Goal: Task Accomplishment & Management: Complete application form

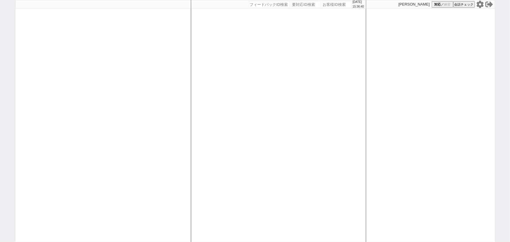
click at [339, 4] on input "number" at bounding box center [336, 4] width 29 height 7
paste input "613675"
type input "613675"
select select "1"
select select "2"
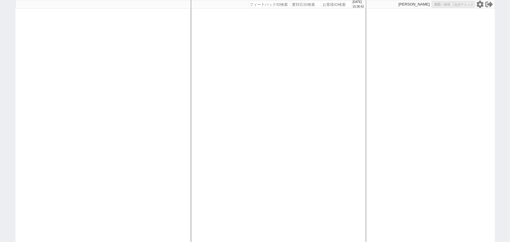
select select "5"
select select
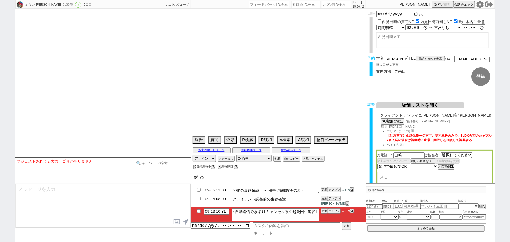
select select "1664"
type textarea "ブラック 調整後キャンセルあり"
select select "13"
select select "0"
select select "24"
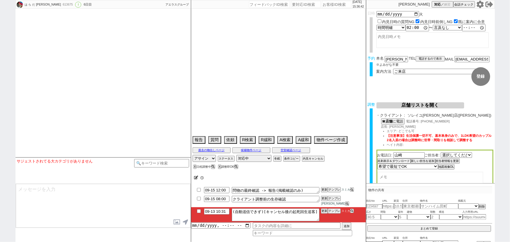
select select "773"
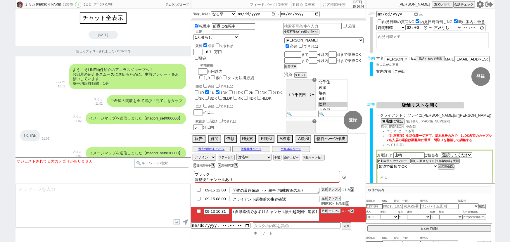
scroll to position [4446, 0]
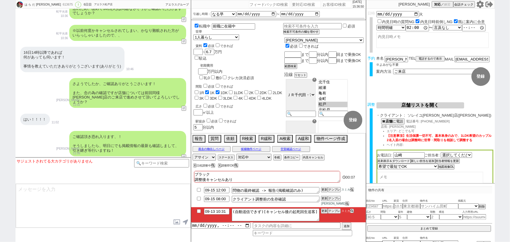
click at [196, 213] on input "checkbox" at bounding box center [199, 211] width 8 height 4
checkbox input "true"
click at [298, 150] on div "過去の物出しページ 候補物件ページ 空室確認ページ" at bounding box center [278, 149] width 175 height 8
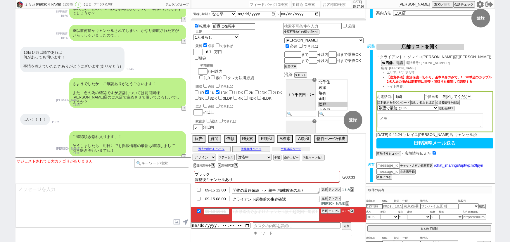
scroll to position [0, 0]
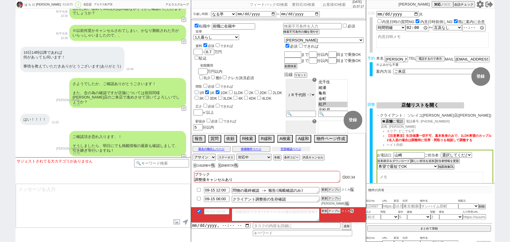
click at [294, 151] on button "空室確認ページ" at bounding box center [291, 149] width 38 height 5
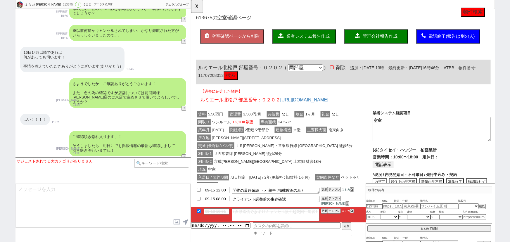
click at [490, 17] on button "物件検索" at bounding box center [494, 13] width 26 height 10
click at [296, 166] on div "利用駅1 ＪＲ常磐線 松戸 徒歩26分" at bounding box center [291, 165] width 190 height 8
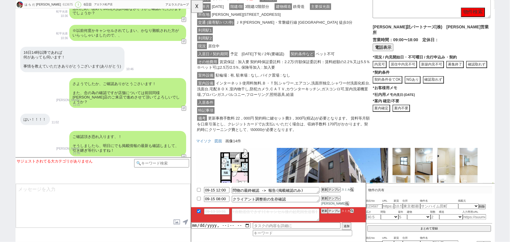
click at [313, 120] on div "特記事項" at bounding box center [291, 119] width 190 height 8
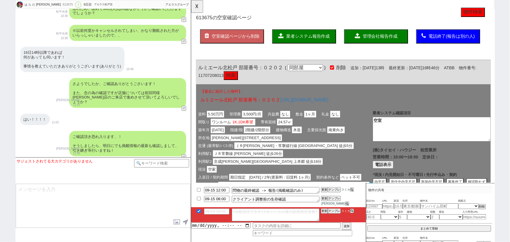
click at [315, 38] on span "業者システム報告作成" at bounding box center [316, 39] width 47 height 5
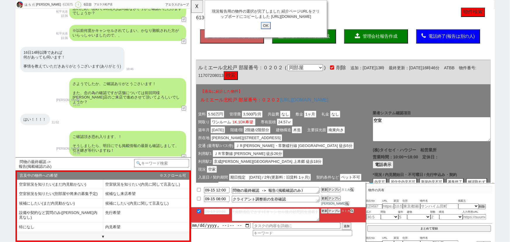
click at [273, 31] on input "OK" at bounding box center [271, 28] width 11 height 8
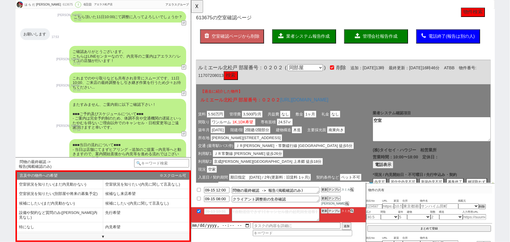
scroll to position [3207, 0]
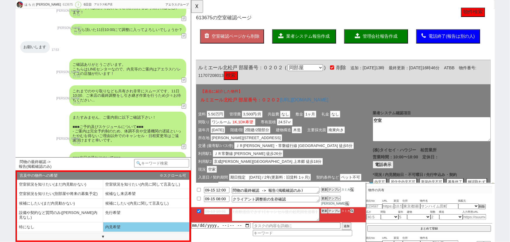
click at [163, 223] on li "内見希望" at bounding box center [146, 228] width 86 height 10
select select "内見希望"
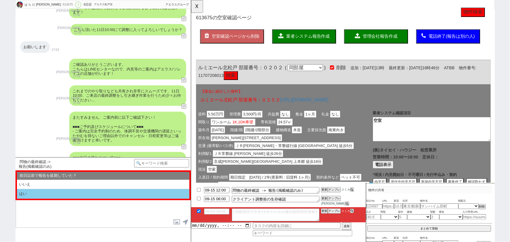
click at [98, 195] on li "はい" at bounding box center [103, 194] width 173 height 10
select select "内見希望"
select select "はい"
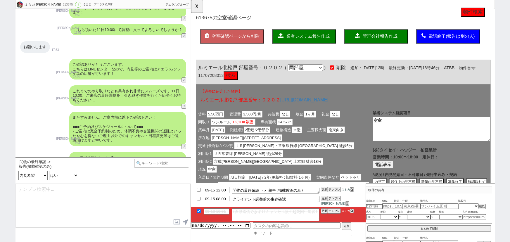
type textarea "お世話になります、 先日の確認が取れ現況以下となっておりまして、 https://tools.sumika.live/pages/pmw05i4 ルミエール北…"
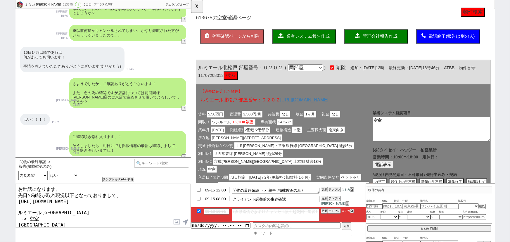
scroll to position [20, 0]
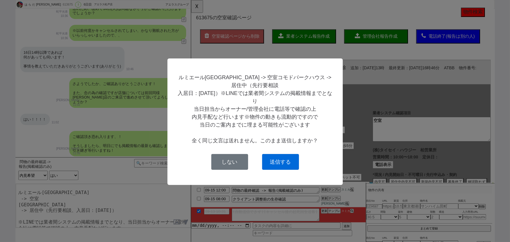
click at [278, 169] on button "送信する" at bounding box center [280, 162] width 37 height 16
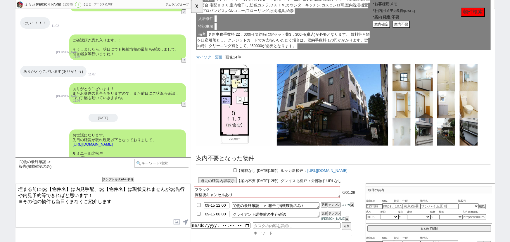
scroll to position [639, 0]
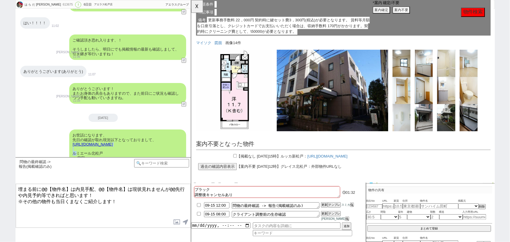
drag, startPoint x: 105, startPoint y: 105, endPoint x: 78, endPoint y: 106, distance: 26.9
click at [78, 130] on div "お世話になります、 先日の確認が取れ現況以下となっておりまして、 https://tools.sumika.live/pages/pmw05i4 ルミエール北…" at bounding box center [127, 165] width 117 height 71
drag, startPoint x: 104, startPoint y: 107, endPoint x: 71, endPoint y: 107, distance: 32.5
click at [71, 130] on div "お世話になります、 先日の確認が取れ現況以下となっておりまして、 https://tools.sumika.live/pages/pmw05i4 ルミエール北…" at bounding box center [127, 165] width 117 height 71
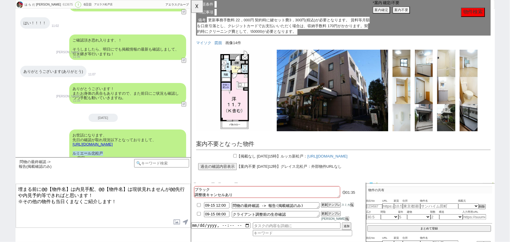
copy div "ルミエール北松戸"
drag, startPoint x: 69, startPoint y: 186, endPoint x: 41, endPoint y: 185, distance: 27.8
click at [41, 185] on textarea "埋まる前に@@【物件名】は内見手配、@@【物件名】は現状見れませんが@@先行や内見予約等できればと思います！ ※その他の物件も当日くまなくご紹介します！" at bounding box center [103, 206] width 175 height 44
paste textarea "ルミエール北松戸"
drag, startPoint x: 108, startPoint y: 116, endPoint x: 72, endPoint y: 117, distance: 35.7
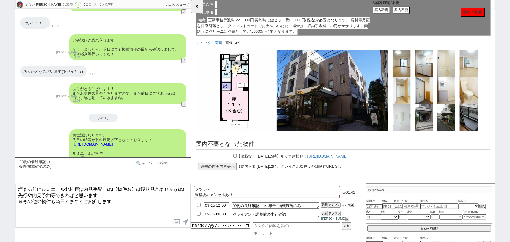
click at [72, 130] on div "お世話になります、 先日の確認が取れ現況以下となっておりまして、 https://tools.sumika.live/pages/pmw05i4 ルミエール北…" at bounding box center [127, 165] width 117 height 71
copy div "コモドパークハウス"
drag, startPoint x: 133, startPoint y: 187, endPoint x: 107, endPoint y: 184, distance: 26.8
click at [107, 184] on textarea "埋まる前にルミエール北松戸は内見手配、@@【物件名】は現状見れませんが@@先行や内見予約等できればと思います！ ※その他の物件も当日くまなくご紹介します！" at bounding box center [103, 206] width 175 height 44
paste textarea "コモドパークハウス"
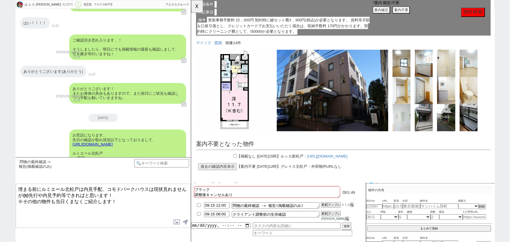
click at [29, 193] on textarea "埋まる前にルミエール北松戸は内見手配、コモドパークハウスは現状見れませんが@@先行や内見予約等できればと思います！ ※その他の物件も当日くまなくご紹介します！" at bounding box center [103, 206] width 175 height 44
type textarea "埋まる前にルミエール北松戸は内見手配、コモドパークハウスは現状見れませんが先行や内見予約等できればと思います！ ※その他の物件も当日くまなくご紹介します！"
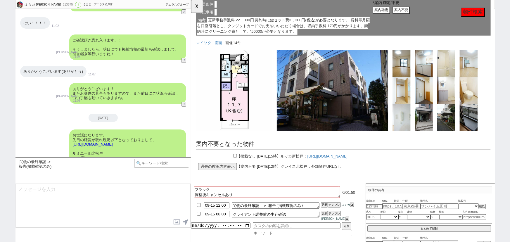
scroll to position [4569, 0]
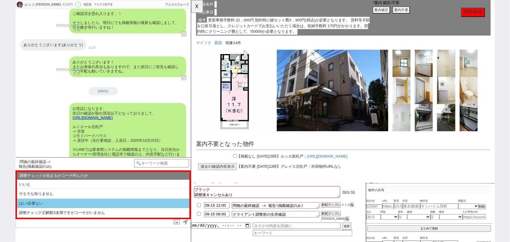
click at [65, 208] on li "はい/必要ない" at bounding box center [103, 204] width 173 height 10
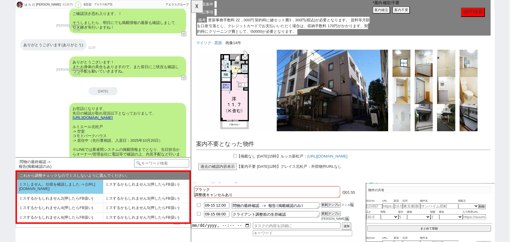
click at [53, 189] on li "ミスしません。仕様を確認しました -> https://jent.notion.site/841a6651aa67425da7d40ddfad41a184" at bounding box center [60, 187] width 86 height 14
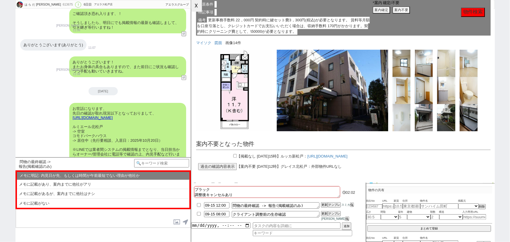
click at [199, 9] on button "☓" at bounding box center [196, 6] width 11 height 12
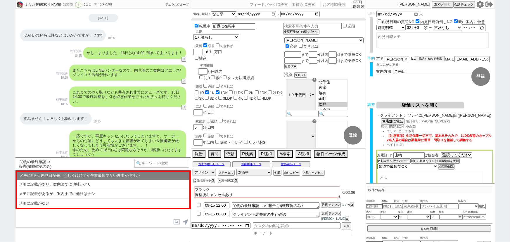
scroll to position [4304, 0]
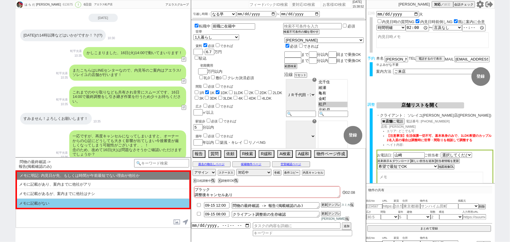
click at [90, 203] on li "メモに記載がない" at bounding box center [103, 203] width 173 height 9
select select "メモに記載がない"
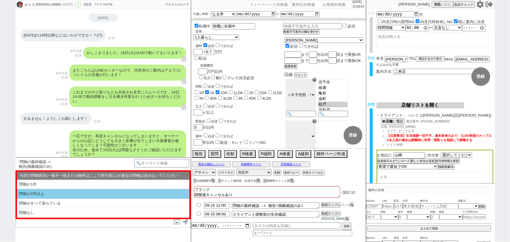
click at [100, 191] on li "問物が2件以上" at bounding box center [103, 194] width 173 height 10
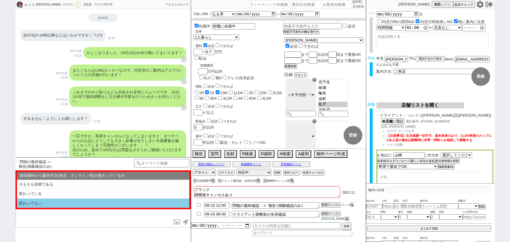
click at [94, 203] on li "変わってない" at bounding box center [103, 203] width 173 height 9
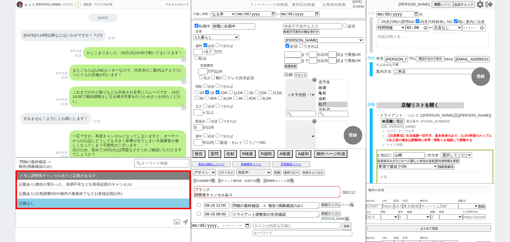
click at [94, 204] on li "記載なし" at bounding box center [103, 203] width 173 height 9
select select "問物が2件以上"
select select "変わってない"
select select "記載なし"
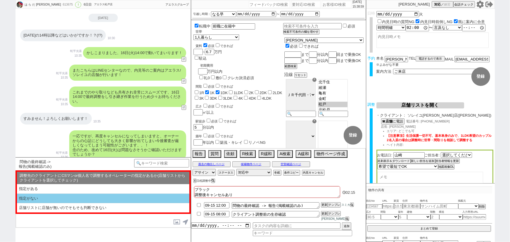
click at [94, 198] on li "指定がない" at bounding box center [103, 199] width 173 height 10
select select "指定がない"
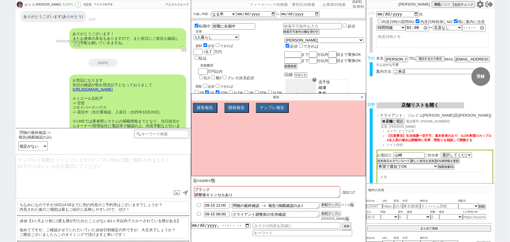
scroll to position [4598, 0]
click at [65, 205] on p "ちなみになのですが16日14:00までに別の内見のご予約等はございますでしょうか？ 内見された後のご感想は最もご紹介に反映しやすいので、ぜひ！" at bounding box center [103, 207] width 172 height 12
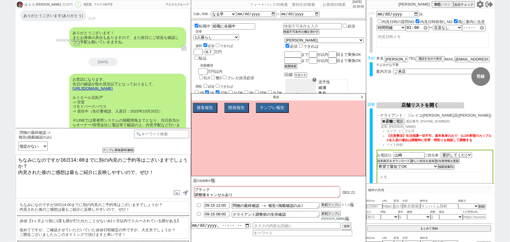
click at [94, 158] on textarea "ちなみになのですが16日14:00までに別の内見のご予約等はございますでしょうか？ 内見された後のご感想は最もご紹介に反映しやすいので、ぜひ！" at bounding box center [103, 177] width 175 height 44
type textarea "ちなみになのですが16日14:00までに他社様で別の内見のご予約等はございますでしょうか？ 内見された後のご感想は最もご紹介に反映しやすいので、ぜひ！"
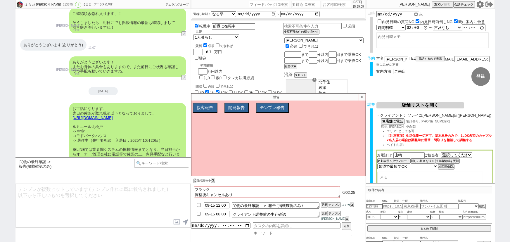
scroll to position [4600, 0]
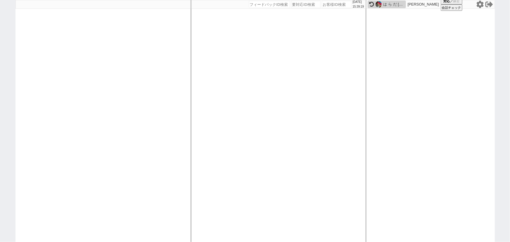
click at [333, 7] on input "number" at bounding box center [336, 4] width 29 height 7
paste input "614203"
type input "614203"
select select "1"
select select "3"
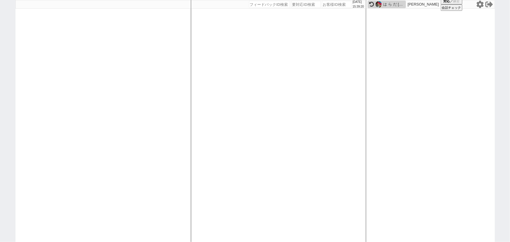
select select
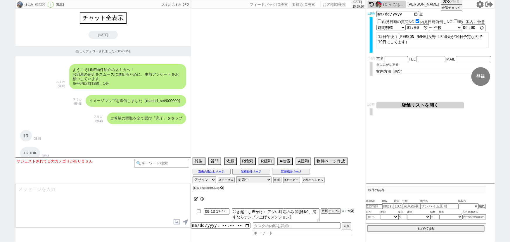
scroll to position [937, 0]
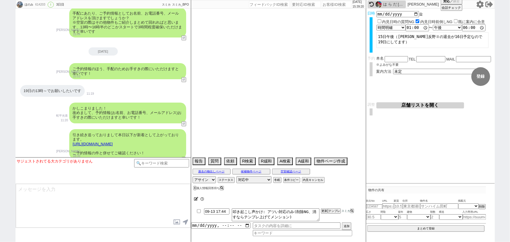
select select "2025"
select select "11"
select select "37"
select select "0"
select select "21"
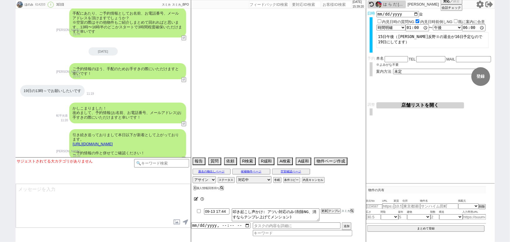
select select "62"
select select "64"
select select "1556"
select select "7"
select select "213"
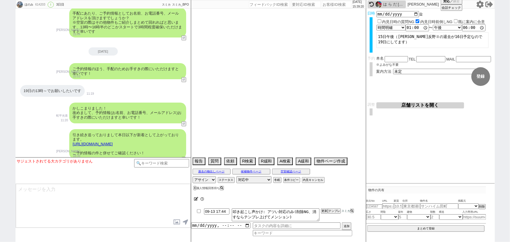
select select "33"
select select "957"
select select "27"
select select "848"
select select "29"
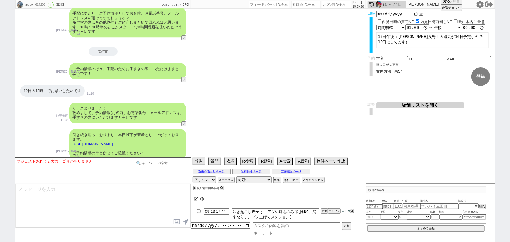
select select "881"
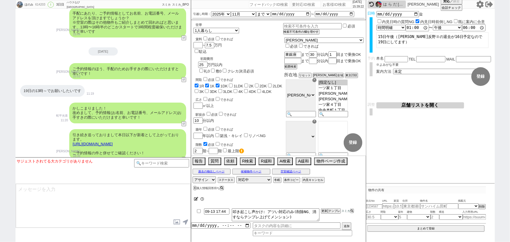
scroll to position [22, 0]
click at [336, 210] on button "テンプレ" at bounding box center [334, 211] width 13 height 4
type textarea "@@@@@@@@@記述対応です！！！必ずテンプレ上げて松井メンションしてください！"
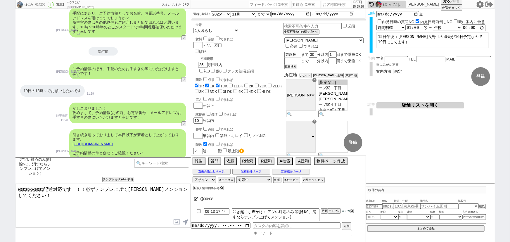
click at [197, 212] on input "checkbox" at bounding box center [199, 211] width 8 height 4
checkbox input "true"
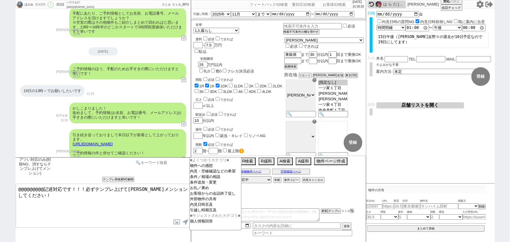
click at [168, 163] on input at bounding box center [161, 162] width 55 height 7
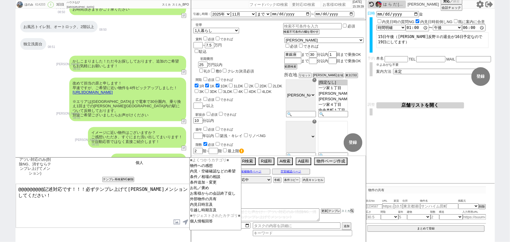
scroll to position [508, 0]
type input "個人"
click at [292, 171] on button "空室確認ページ" at bounding box center [291, 171] width 38 height 5
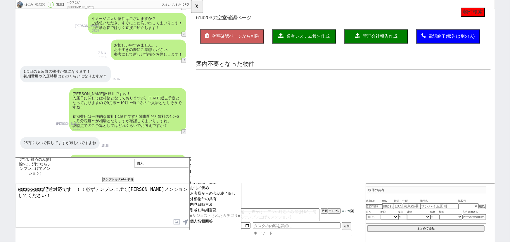
scroll to position [625, 0]
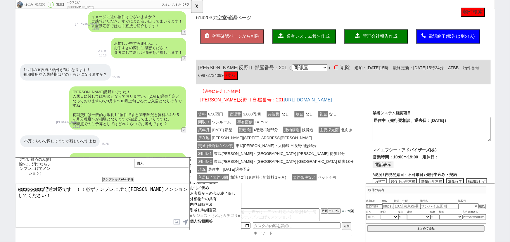
click at [241, 81] on button "検索" at bounding box center [233, 81] width 15 height 9
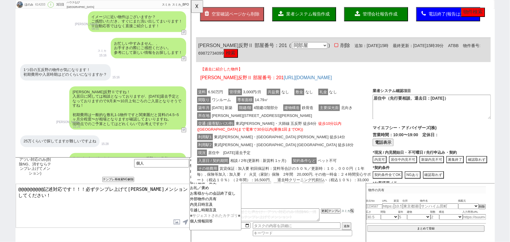
scroll to position [24, 0]
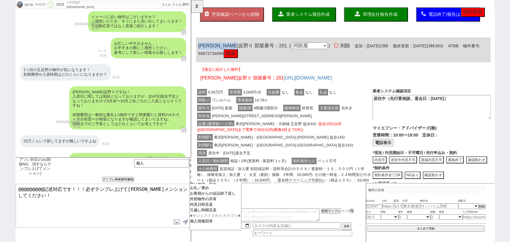
drag, startPoint x: 260, startPoint y: 46, endPoint x: 191, endPoint y: 46, distance: 69.3
click at [191, 46] on div "614203 の空室確認ページ 空室確認ページから削除 業者システム報告作成 管理会社報告作成 電話終了(報告は別の人) 確認取れず物件のタスク登録 追加 キ…" at bounding box center [355, 206] width 328 height 461
copy span "ＢｏａＳｏｒｔｅ五反野Ⅱ"
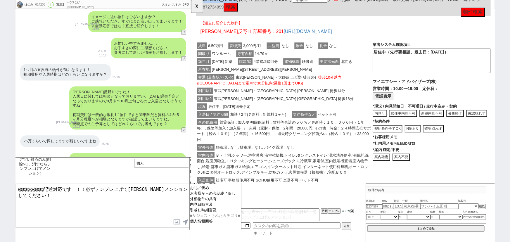
scroll to position [74, 0]
click at [475, 118] on button "募集終了" at bounding box center [475, 122] width 19 height 8
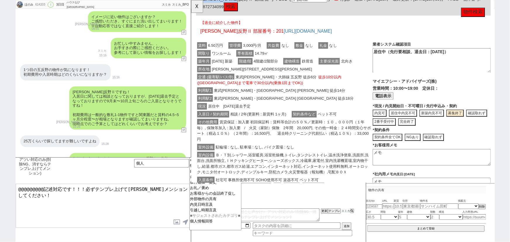
click at [418, 135] on button "完全終了" at bounding box center [423, 131] width 19 height 8
type textarea "申込みがあり募集終了"
type textarea "9/13時点"
click at [331, 125] on span "ペット不可" at bounding box center [337, 122] width 23 height 7
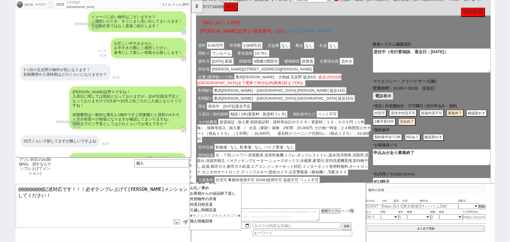
scroll to position [0, 0]
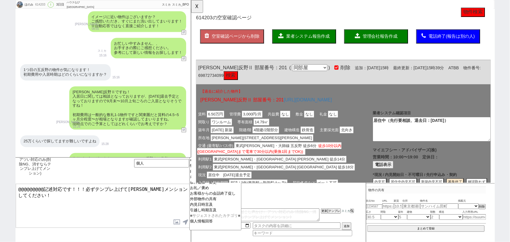
click at [388, 37] on span "管理会社報告作成" at bounding box center [393, 39] width 37 height 5
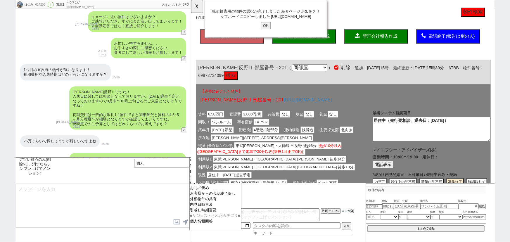
type textarea "@@@@@@@@@記述対応です！！！必ずテンプレ上げて松井メンションしてください！"
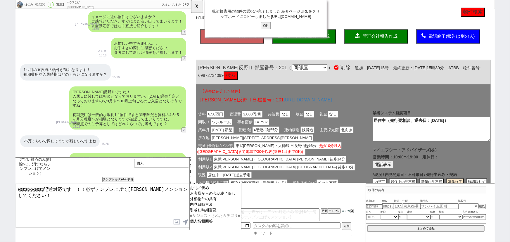
click at [270, 31] on input "OK" at bounding box center [271, 28] width 11 height 8
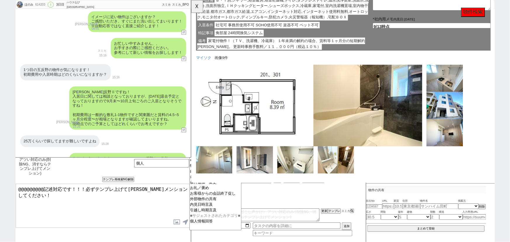
scroll to position [262, 0]
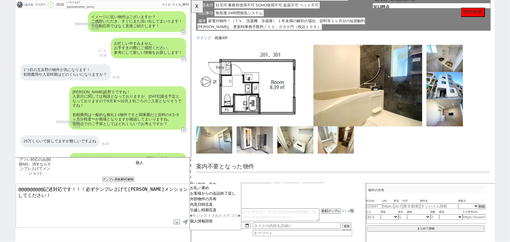
click at [162, 163] on input "個人" at bounding box center [161, 162] width 55 height 7
type input "個"
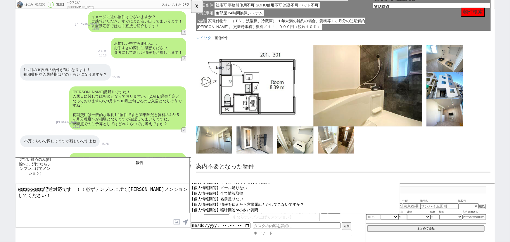
type input "報告"
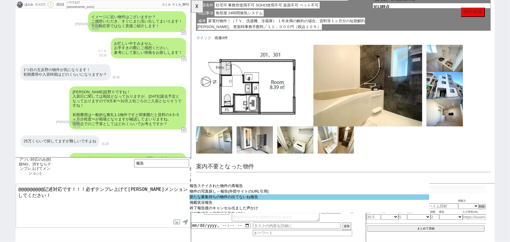
scroll to position [35, 0]
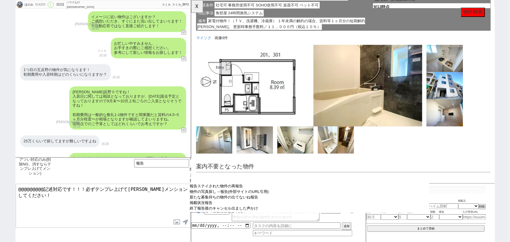
drag, startPoint x: 221, startPoint y: 204, endPoint x: 215, endPoint y: 207, distance: 6.6
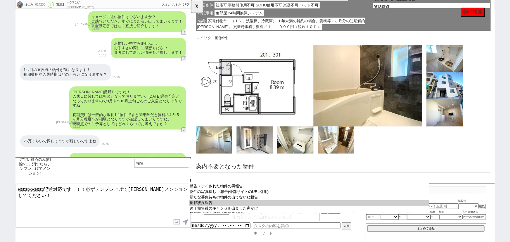
click at [215, 207] on select "朝の空室報告リマインド 空室報告への促し 居住中(先行あり)報告への促し 居住中(先行なし)報告への促し 居住中(先行不明)報告への促し キャンセル待ちの物件…" at bounding box center [309, 185] width 240 height 56
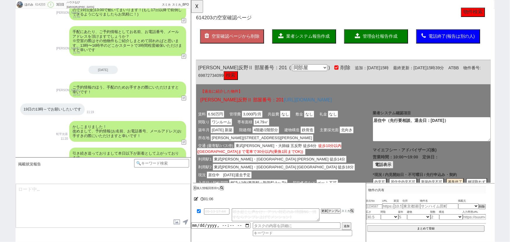
scroll to position [937, 0]
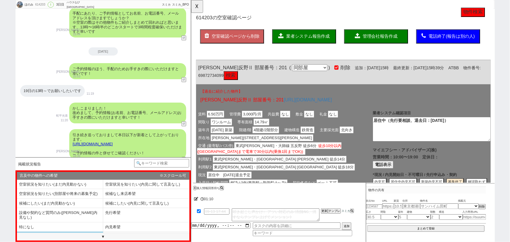
click at [52, 232] on li "内見無し申し込み・契約希望" at bounding box center [60, 237] width 86 height 10
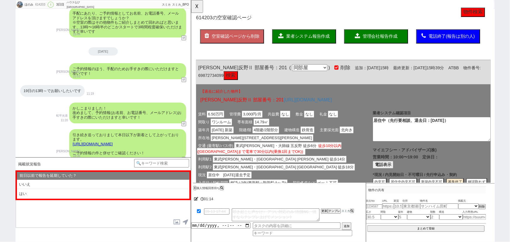
click at [41, 197] on li "はい" at bounding box center [103, 194] width 173 height 10
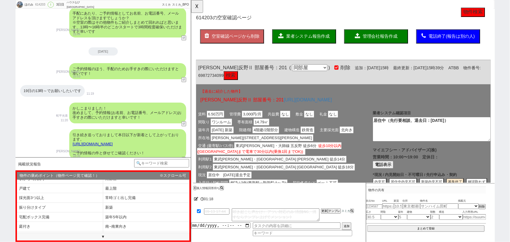
scroll to position [63, 0]
click at [125, 211] on li "新築" at bounding box center [146, 208] width 86 height 10
select select "はい"
select select "新築"
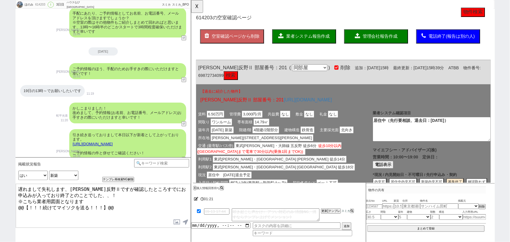
drag, startPoint x: 126, startPoint y: 210, endPoint x: 0, endPoint y: 218, distance: 126.5
click at [0, 218] on div "ほのみ 614203 ! 0 3日目 ハウスなび北千住東口店 冬眠中 自社客 スミカ スミカ_BPO チャット全表示 2025-09-11 新しくフォローされ…" at bounding box center [255, 121] width 510 height 242
drag, startPoint x: 123, startPoint y: 205, endPoint x: 8, endPoint y: 196, distance: 114.7
click at [8, 196] on div "ほのみ 614203 ! 0 3日目 ハウスなび北千住東口店 冬眠中 自社客 スミカ スミカ_BPO チャット全表示 2025-09-11 新しくフォローされ…" at bounding box center [255, 121] width 510 height 242
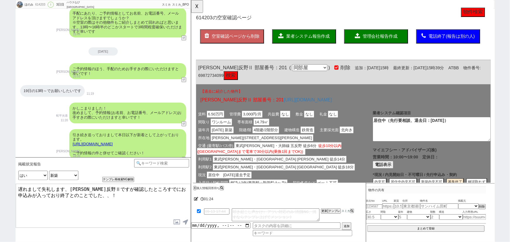
type textarea "遅れまして失礼します、ＢｏａＳｏｒｔｅ五反野Ⅱですが確認したところすでにお申込みが入っており終了とのことでした、、！"
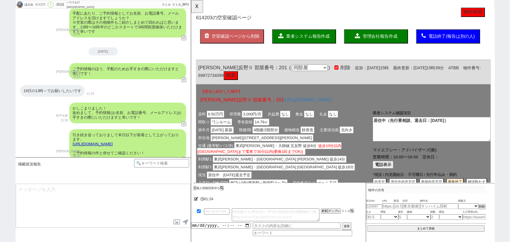
scroll to position [984, 0]
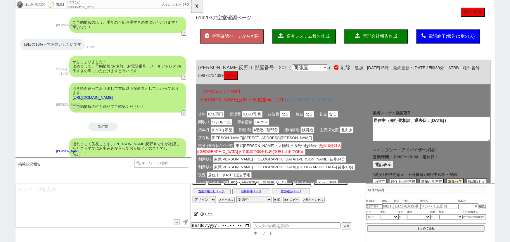
type textarea "新築で人気も高いタイプですと早いですね、お手数おかけします、、 19日で動けないか他の物件も取り急ぎ見てまいります。"
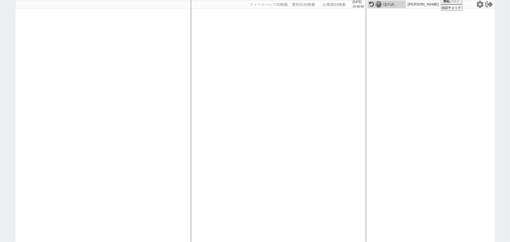
click at [322, 4] on input "number" at bounding box center [336, 4] width 29 height 7
paste input "602235"
type input "602235"
select select "6"
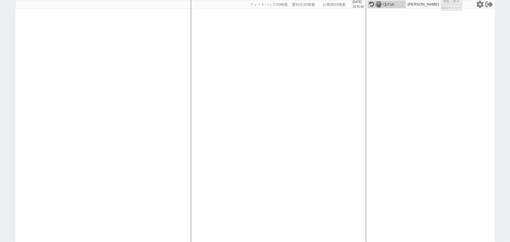
select select "2"
select select
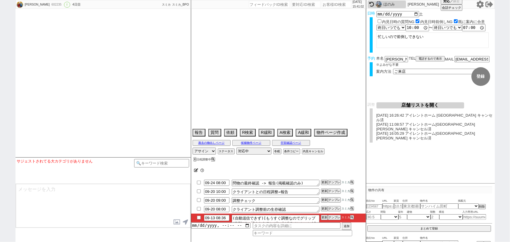
type textarea "調整後キャンセルあり：体調不良 27日10時は確定したと伝えてしまってます"
select select "2025"
select select "10"
select select "33"
select select "0"
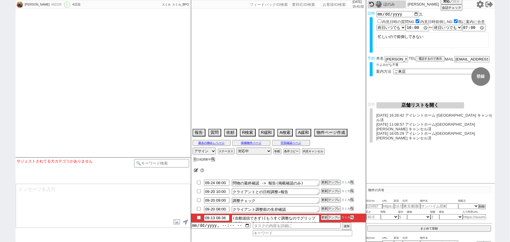
select select "23"
select select "752"
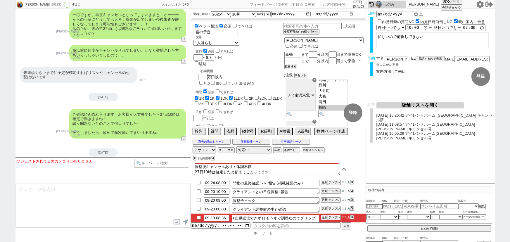
scroll to position [157, 0]
click at [335, 218] on button "テンプレ" at bounding box center [334, 218] width 13 height 4
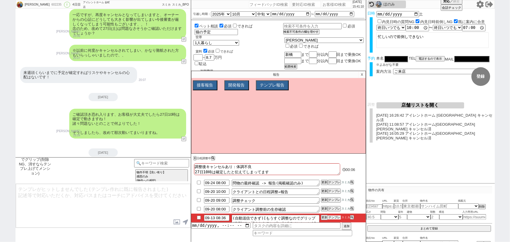
scroll to position [19, 0]
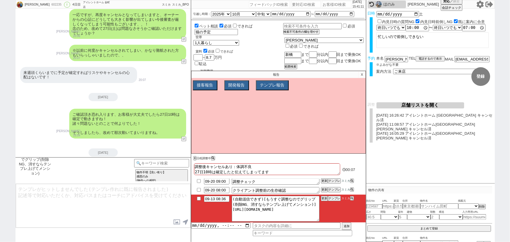
click at [363, 75] on p "X" at bounding box center [362, 74] width 7 height 7
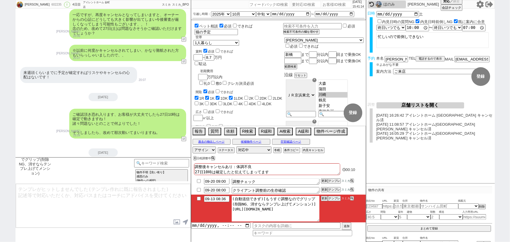
drag, startPoint x: 240, startPoint y: 207, endPoint x: 346, endPoint y: 243, distance: 112.1
click at [346, 242] on html "信田 602235 ! 0 4日目 アイレントホーム 金町店 冬眠中 自社客 スミカ スミカ_BPO チャット全表示 2025-06-17 新しくフォローされ…" at bounding box center [255, 121] width 510 height 242
click at [338, 197] on button "テンプレ" at bounding box center [334, 199] width 13 height 4
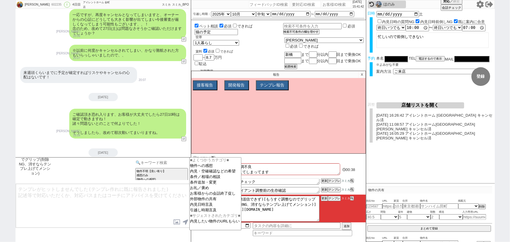
click at [156, 161] on input at bounding box center [161, 162] width 55 height 7
type input "物"
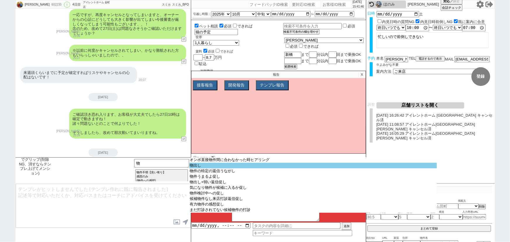
click at [209, 168] on option "物出し" at bounding box center [313, 166] width 248 height 6
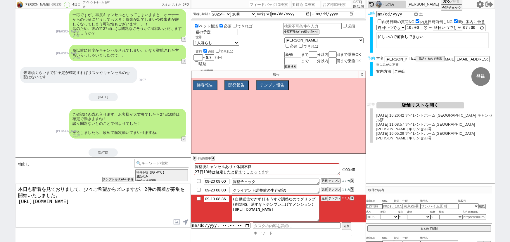
type textarea "本日も新着を見ておりまして、少々ご希望からズレますが、2件の新着が募集を開始いたしました。 https://tools.sumika.live/pages/4…"
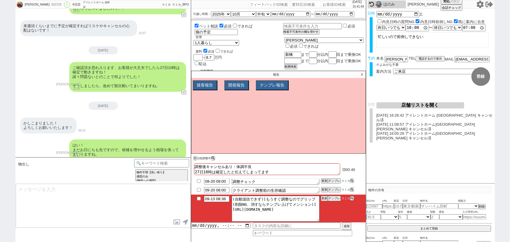
scroll to position [0, 0]
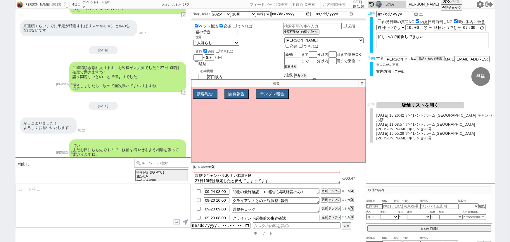
type textarea "もしご希望でしたらまとめて確認しますので、お気軽に！"
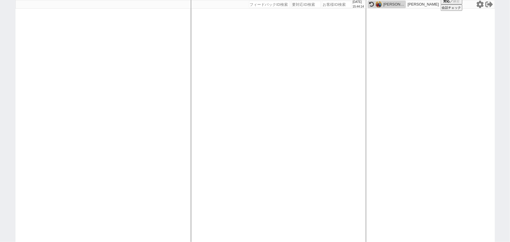
click at [482, 4] on icon at bounding box center [480, 4] width 7 height 7
click at [261, 6] on input "number" at bounding box center [269, 4] width 41 height 7
paste input "140822"
type input "140822"
select select "600"
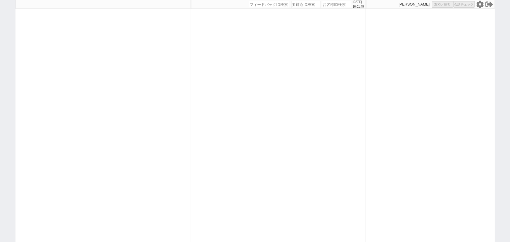
select select
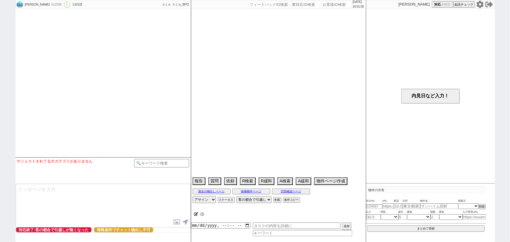
type textarea "省くユーザー⑤"
select select "13"
select select "1"
select select "12"
select select "118"
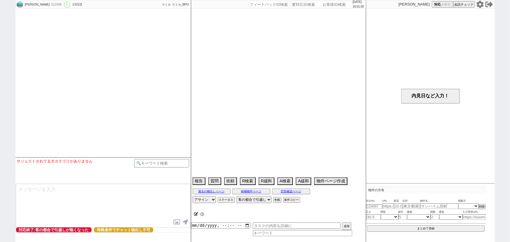
select select "2921"
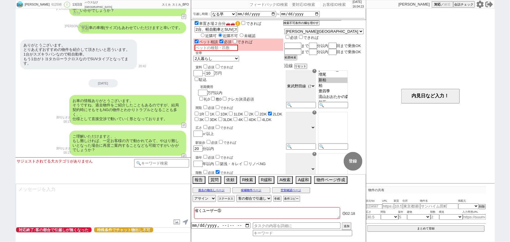
scroll to position [728, 0]
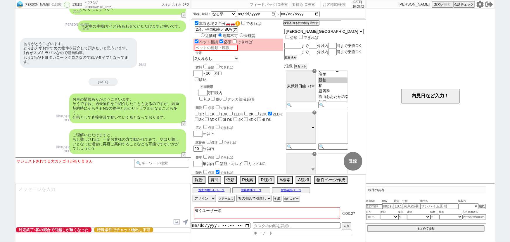
click at [266, 5] on input "number" at bounding box center [269, 4] width 41 height 7
paste input "140825"
type input "140825"
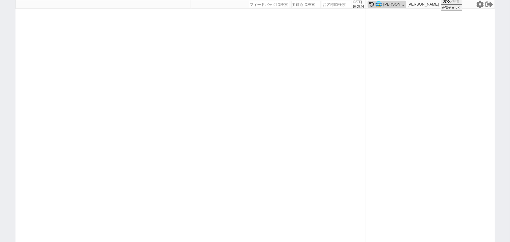
select select "600"
select select
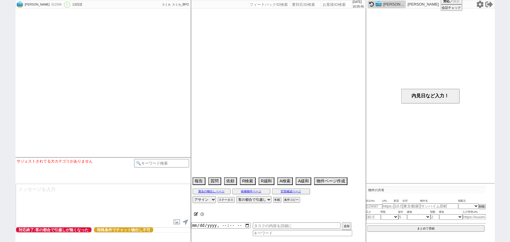
type textarea "省くユーザー⑤"
select select "13"
select select "1"
select select "12"
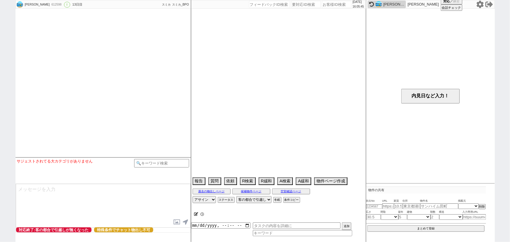
select select "118"
select select "2921"
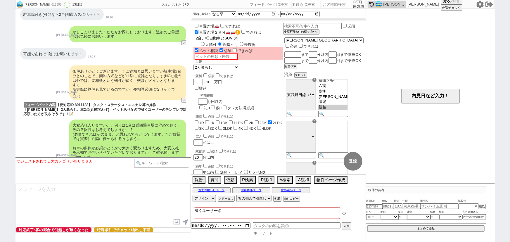
scroll to position [34, 0]
click at [266, 5] on input "number" at bounding box center [269, 4] width 41 height 7
paste input "140869"
type input "140869"
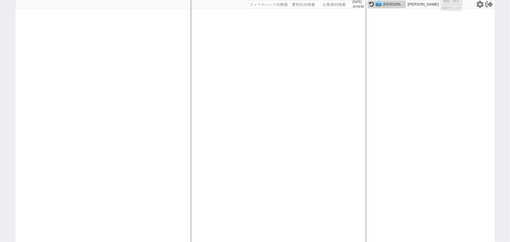
select select
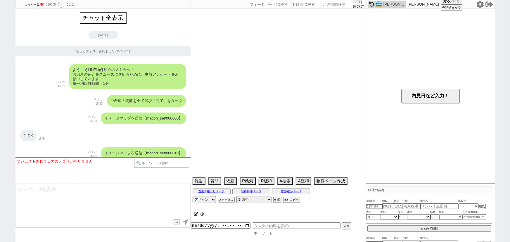
scroll to position [3438, 0]
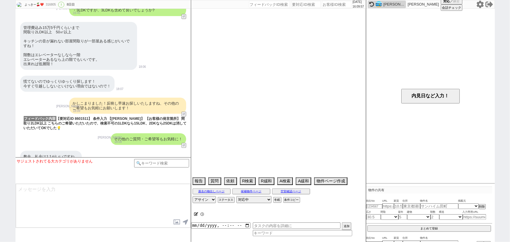
type textarea "息子と2人暮らし、[PERSON_NAME]とやり取りあり 全く急いでないのでピッタリにしておく [PERSON_NAME]スカイマンション、賃貸で募集が出た…"
select select "2025"
select select "11"
select select "36"
select select "7"
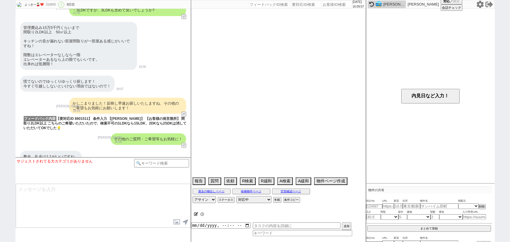
select select "9"
select select "69"
select select "[DATE]"
select select "23"
select select "749"
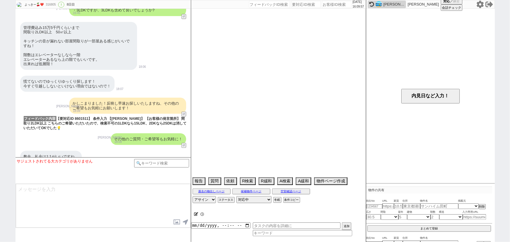
select select "57"
select select "[DATE]"
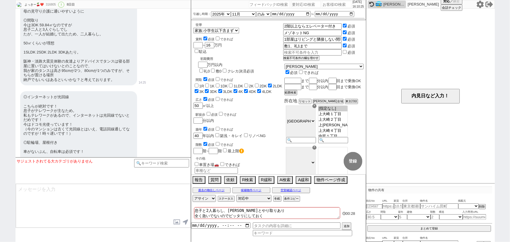
scroll to position [1524, 0]
click at [270, 2] on input "number" at bounding box center [269, 4] width 41 height 7
paste input "140930"
type input "140930"
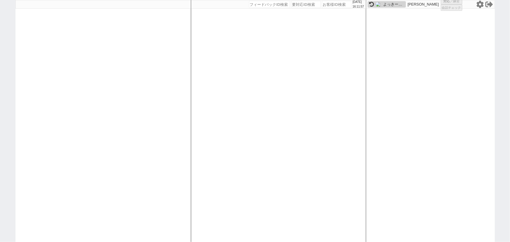
select select "400"
select select
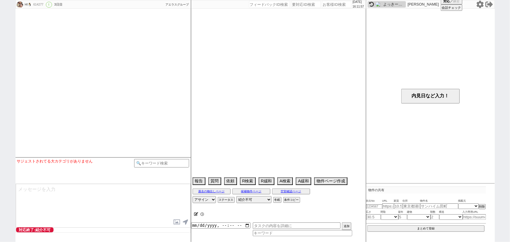
type textarea "旧ID:613525 　9/8　アエラスで送客済み シングルマザー、[PERSON_NAME]の学区内：省くユーザー"
select select "13"
select select "6"
select select "11"
select select "225"
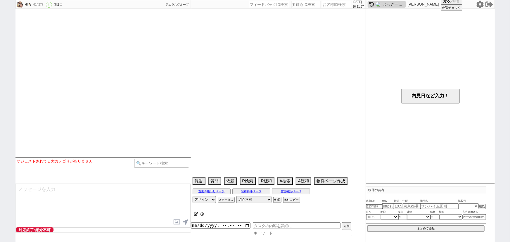
select select "21228"
select select "121"
select select "2971"
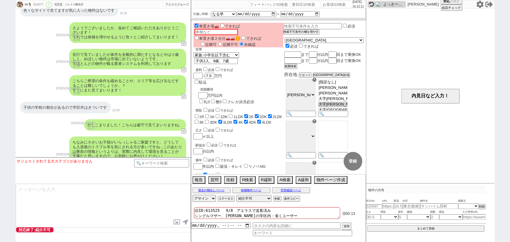
scroll to position [974, 0]
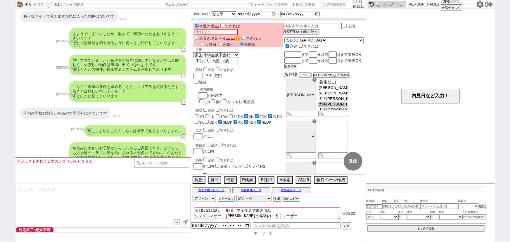
click at [213, 211] on textarea "旧ID:613525 　9/8　アエラスで送客済み シングルマザー、[PERSON_NAME]の学区内：省くユーザー" at bounding box center [267, 213] width 146 height 12
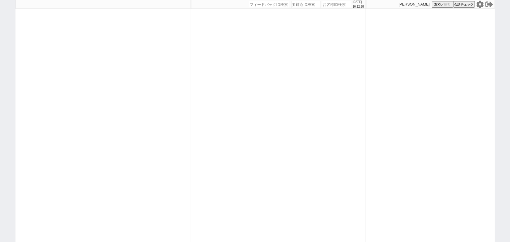
click at [261, 4] on input "number" at bounding box center [269, 4] width 41 height 7
paste input "613525"
type input "613525"
click at [301, 4] on input "number" at bounding box center [306, 4] width 29 height 7
click at [333, 5] on input "number" at bounding box center [336, 4] width 29 height 7
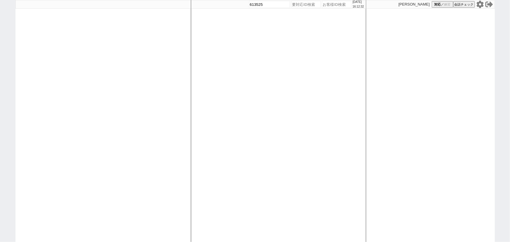
paste input "613525"
type input "613525"
select select "100"
select select "1"
select select "2"
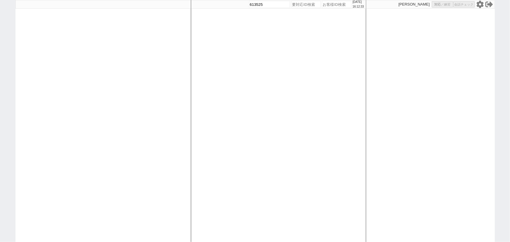
select select "5"
select select
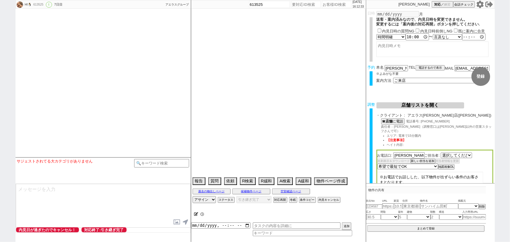
select select "2532"
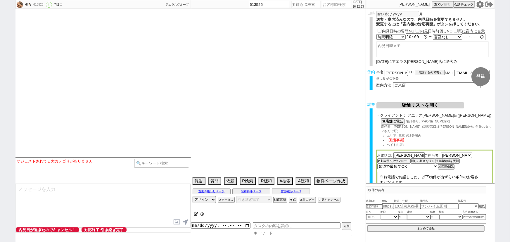
type textarea "新ID:614277→省くユーザーなので対応しない。"
select select "13"
select select "6"
select select "11"
select select "225"
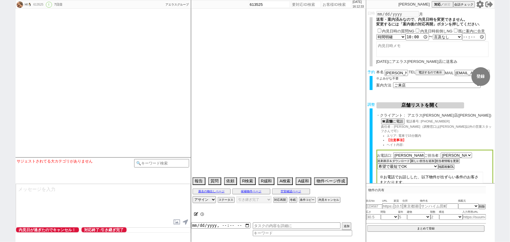
select select "121"
select select "2971"
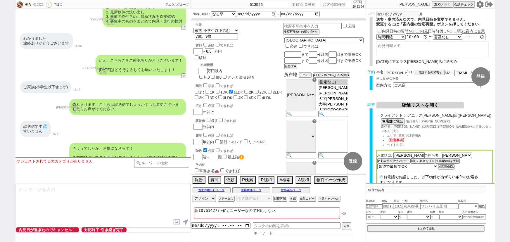
scroll to position [28, 0]
